Goal: Information Seeking & Learning: Understand process/instructions

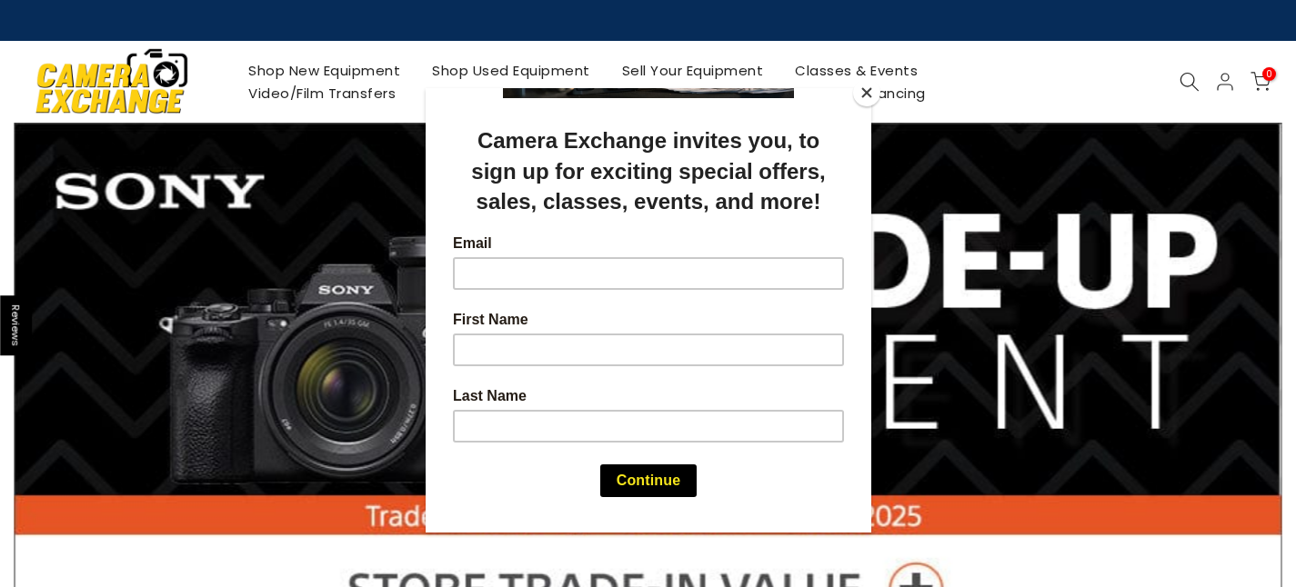
click at [300, 105] on div at bounding box center [648, 293] width 1296 height 587
click at [326, 96] on div at bounding box center [648, 293] width 1296 height 587
click at [363, 86] on div at bounding box center [648, 293] width 1296 height 587
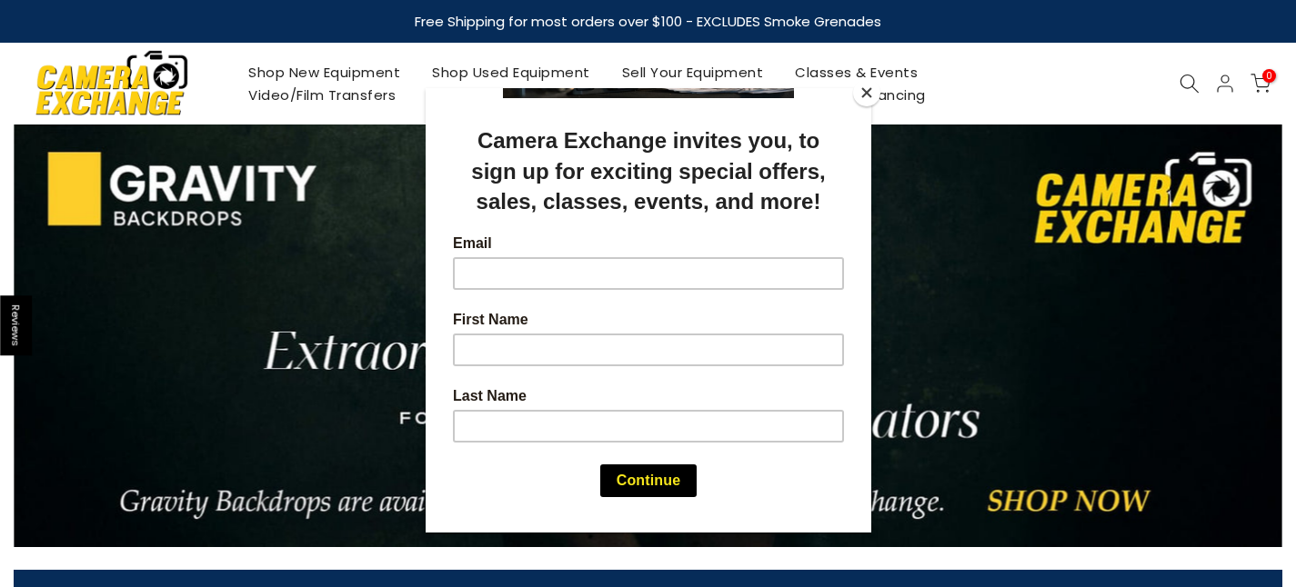
click at [864, 96] on button "Close" at bounding box center [866, 92] width 27 height 27
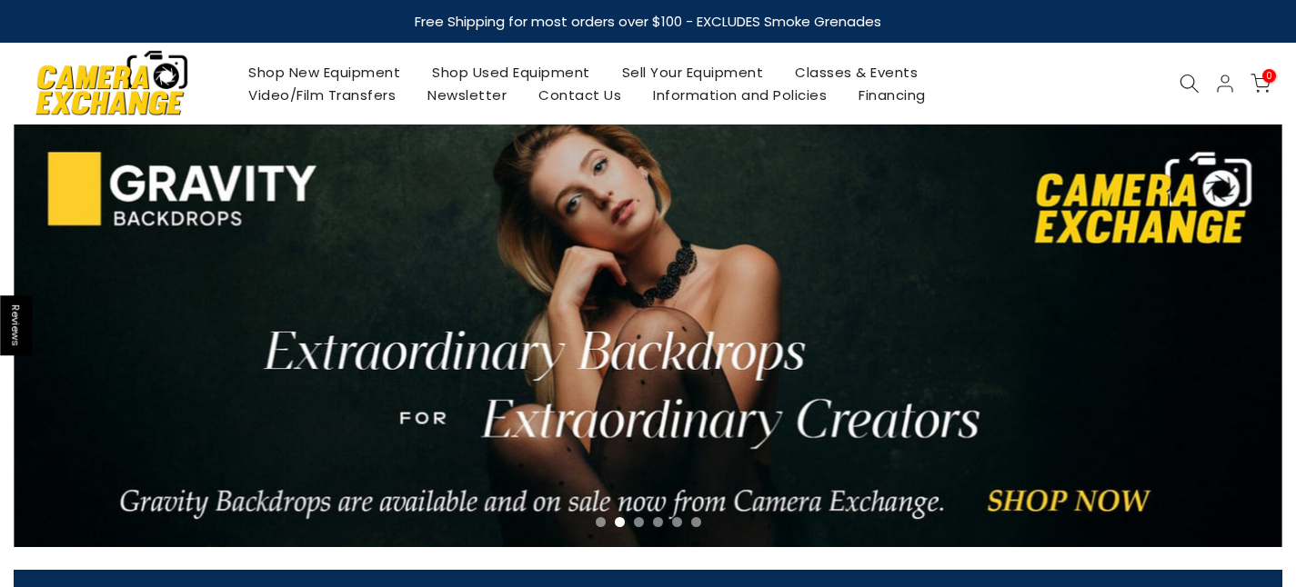
click at [341, 95] on link "Video/Film Transfers" at bounding box center [322, 95] width 179 height 23
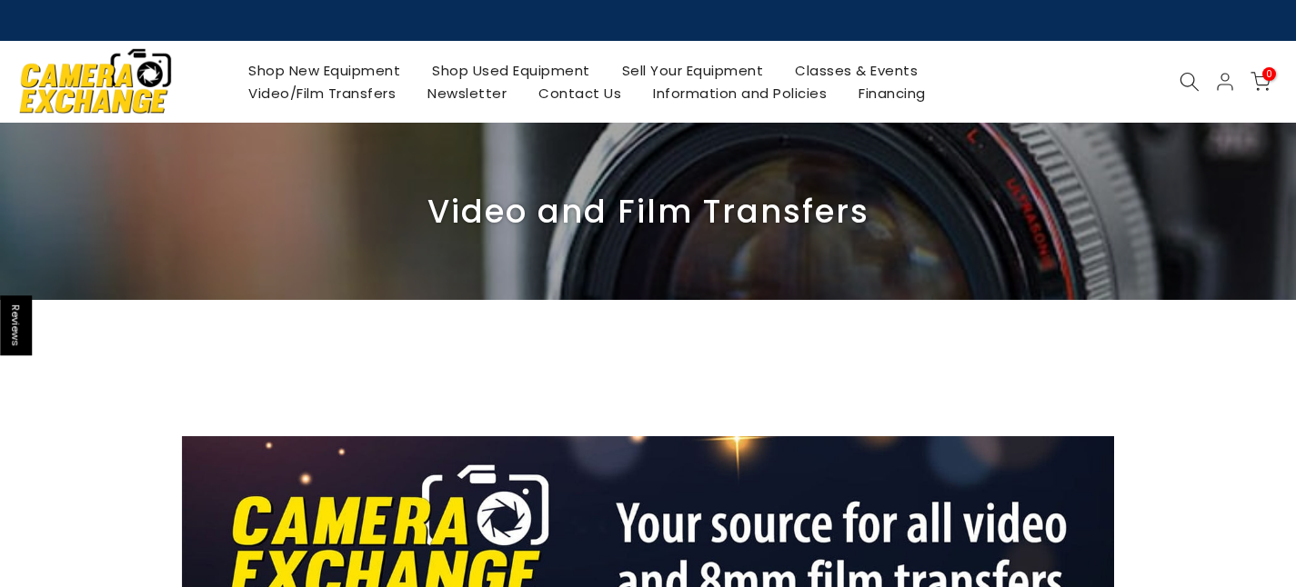
click at [370, 58] on div "Shop New Equipment Shop Used Equipment Sell Your Equipment Classes & Events Vid…" at bounding box center [648, 82] width 1286 height 82
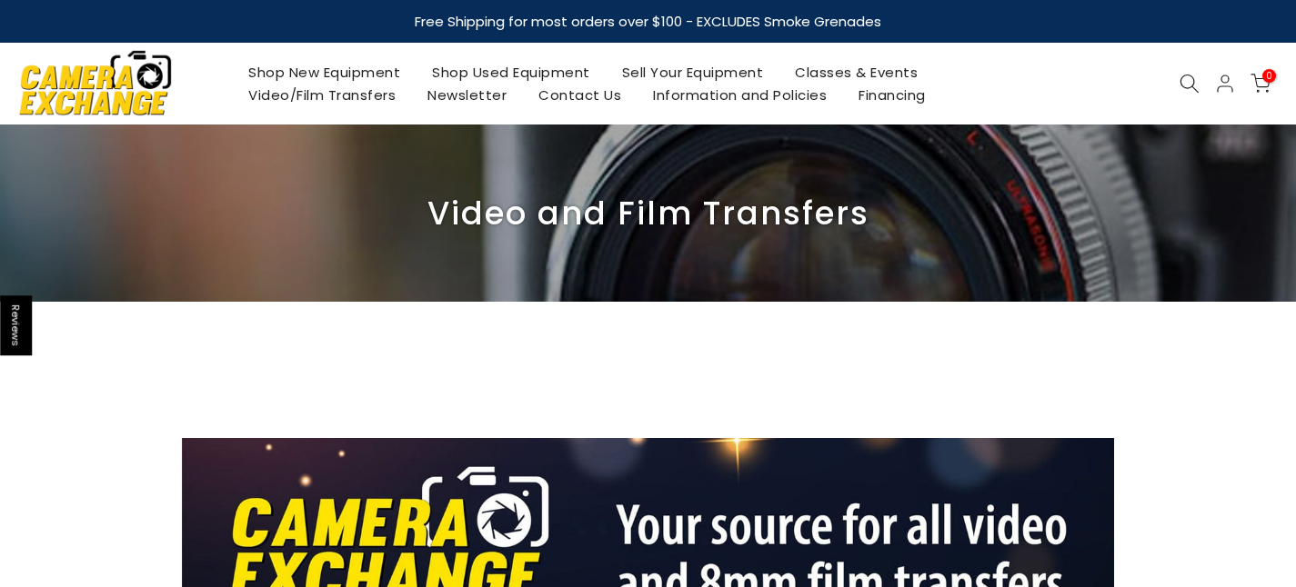
click at [371, 97] on link "Video/Film Transfers" at bounding box center [322, 95] width 179 height 23
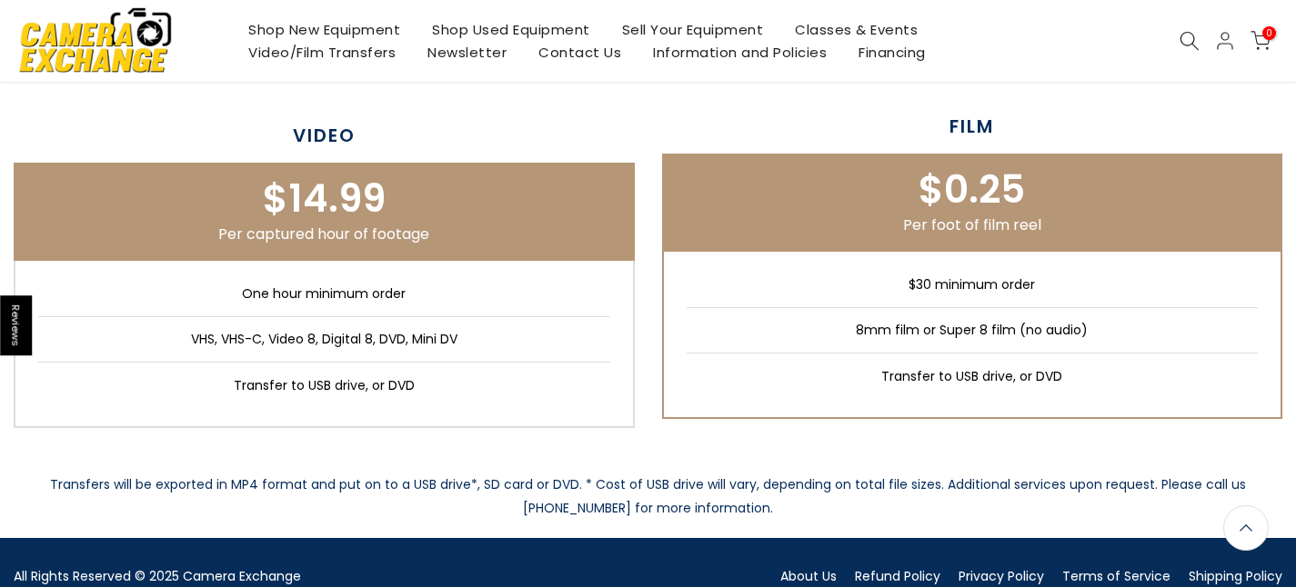
scroll to position [786, 0]
